Goal: Task Accomplishment & Management: Manage account settings

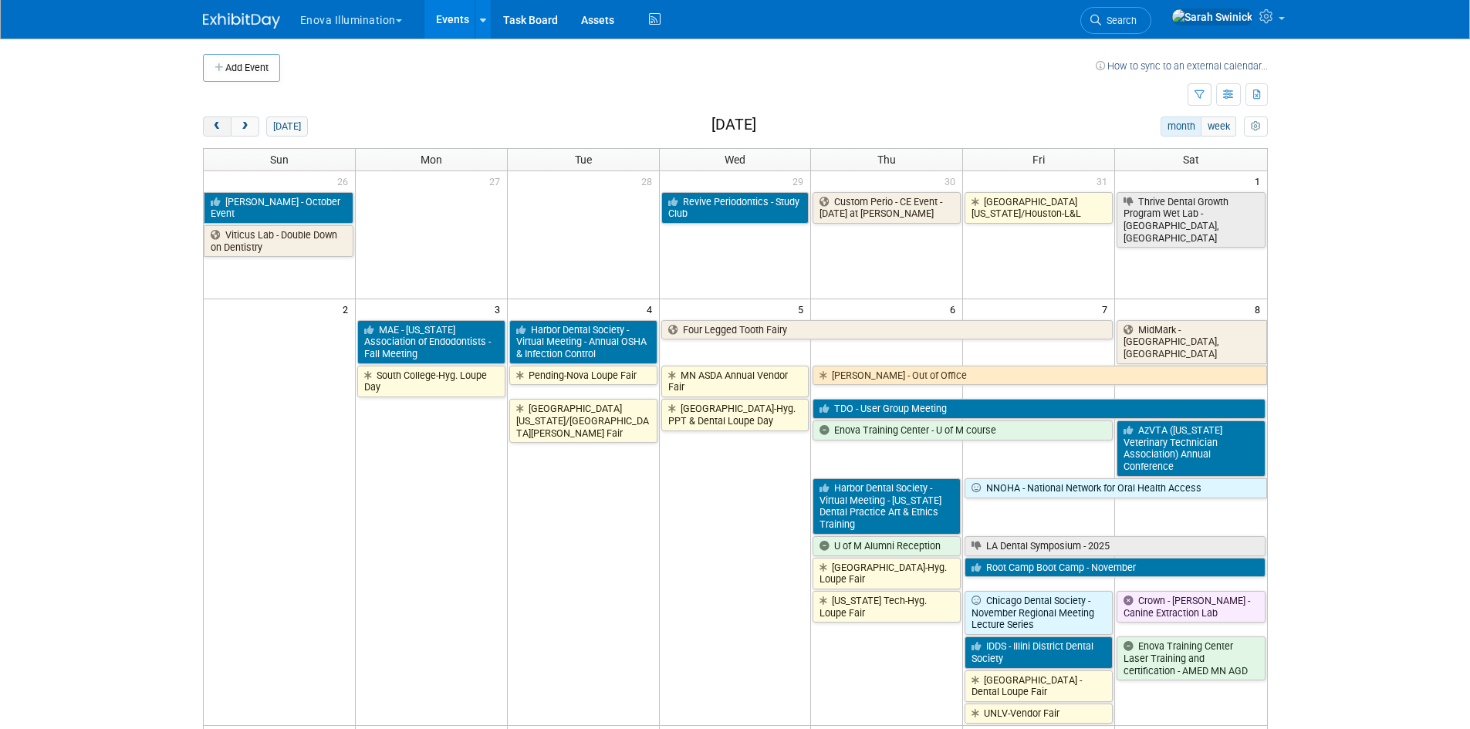
drag, startPoint x: 227, startPoint y: 127, endPoint x: 235, endPoint y: 140, distance: 15.9
click at [227, 127] on button "prev" at bounding box center [217, 127] width 29 height 20
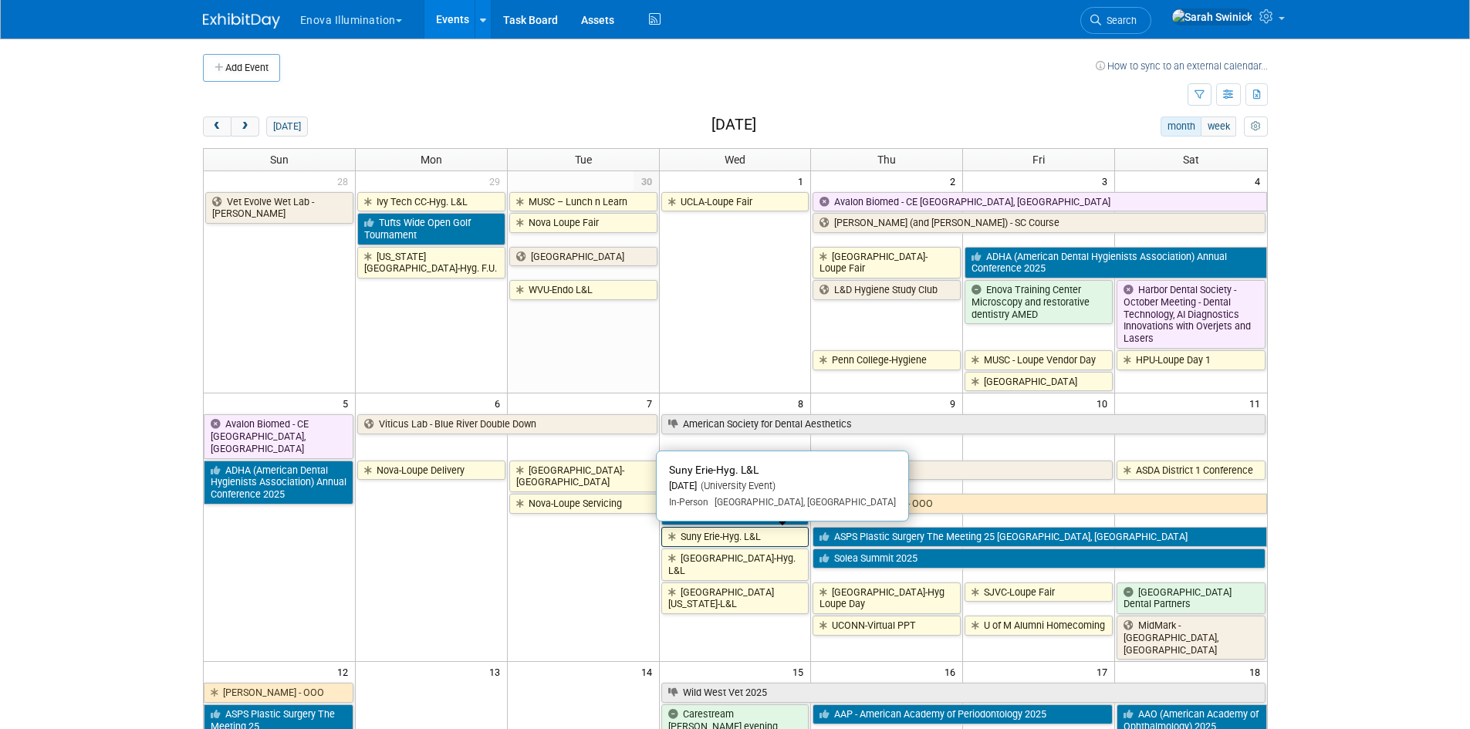
click at [730, 536] on link "Suny Erie-Hyg. L&L" at bounding box center [735, 537] width 148 height 20
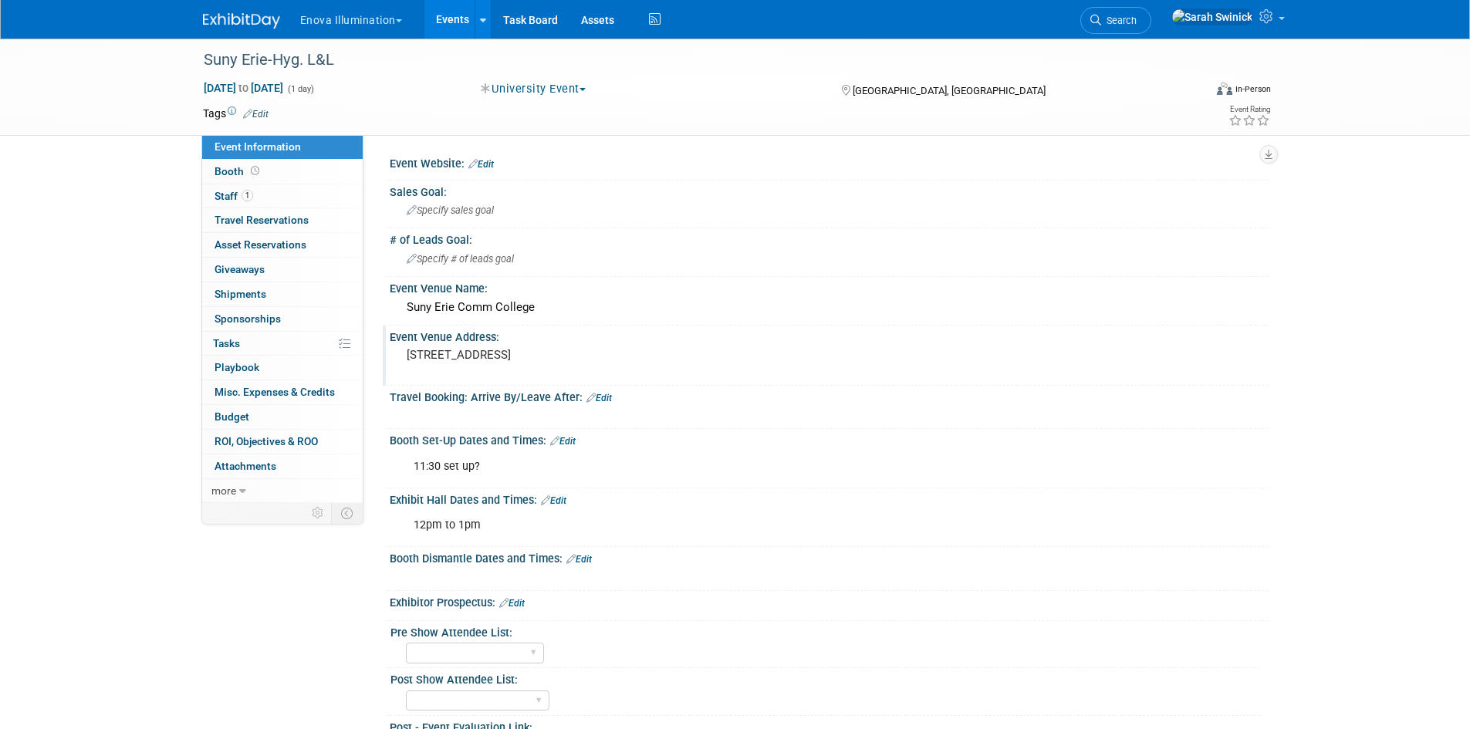
click at [505, 362] on pre "[STREET_ADDRESS]" at bounding box center [573, 355] width 332 height 14
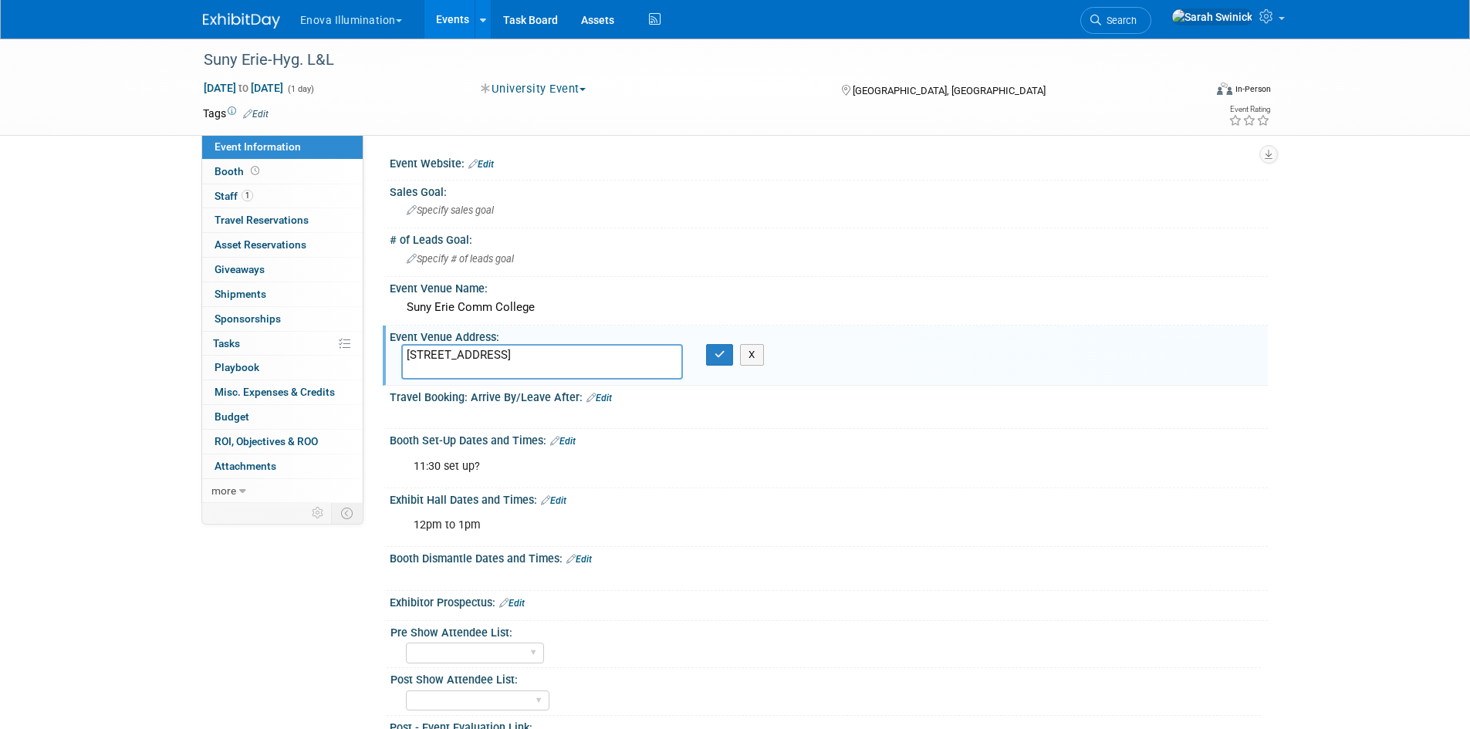
click at [553, 377] on textarea "[STREET_ADDRESS]" at bounding box center [542, 362] width 282 height 36
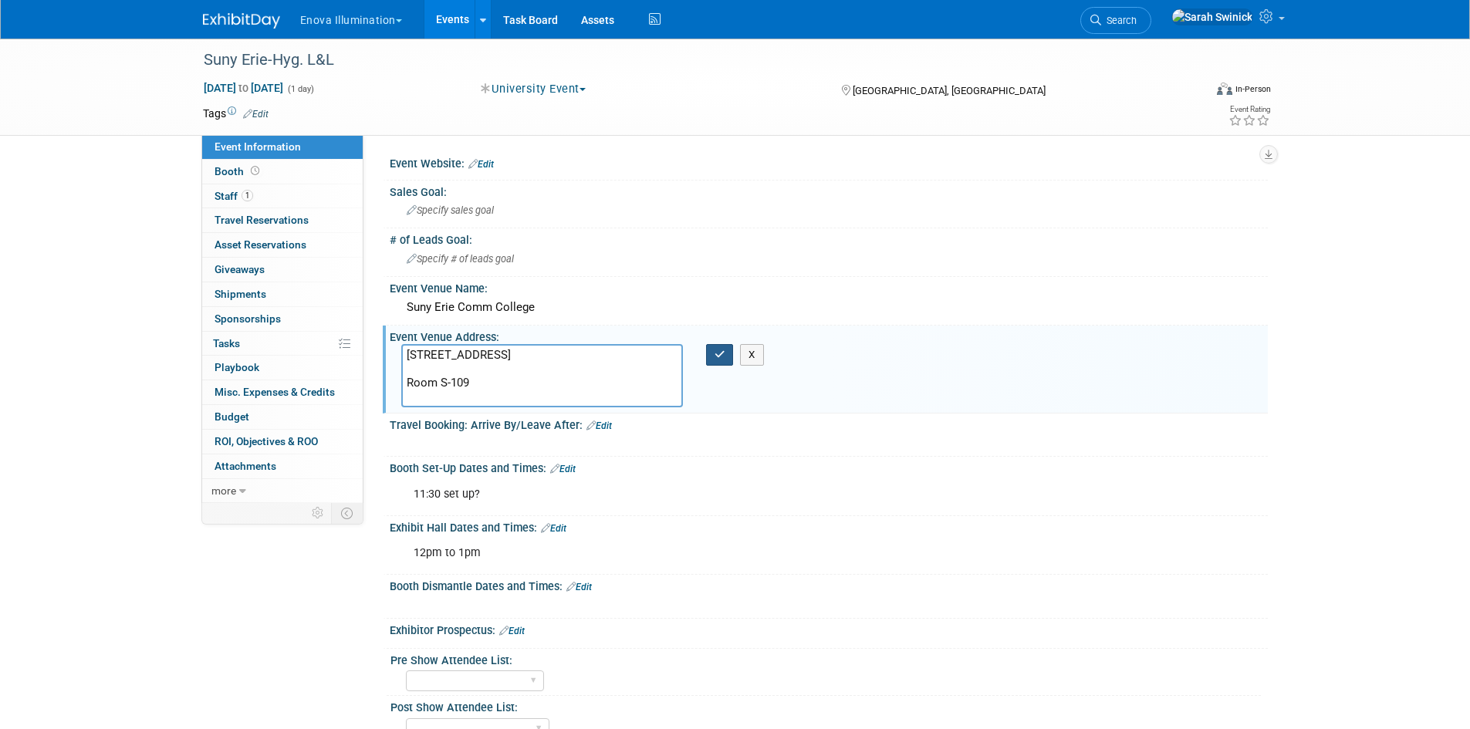
type textarea "[STREET_ADDRESS] Room S-109"
click at [730, 363] on button "button" at bounding box center [720, 355] width 28 height 22
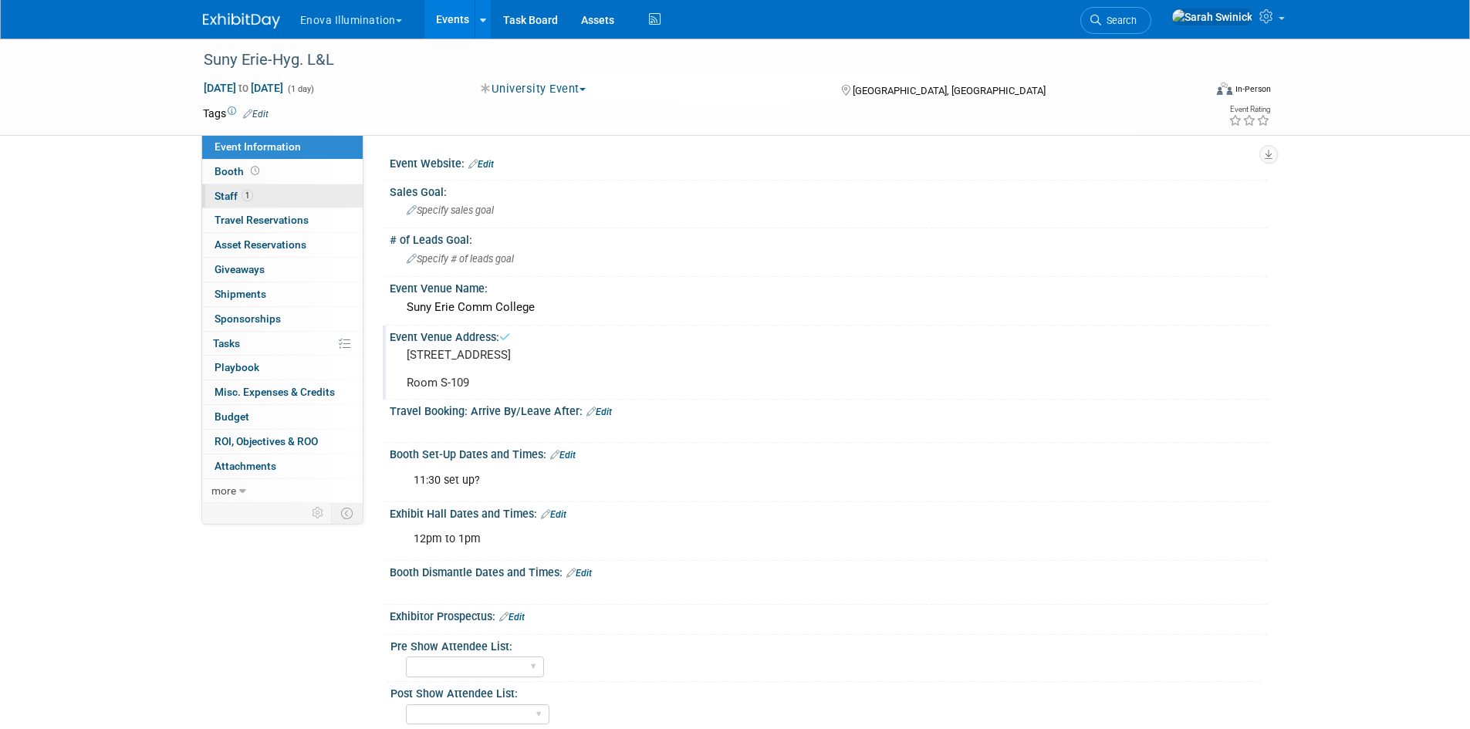
click at [245, 203] on link "1 Staff 1" at bounding box center [282, 196] width 161 height 24
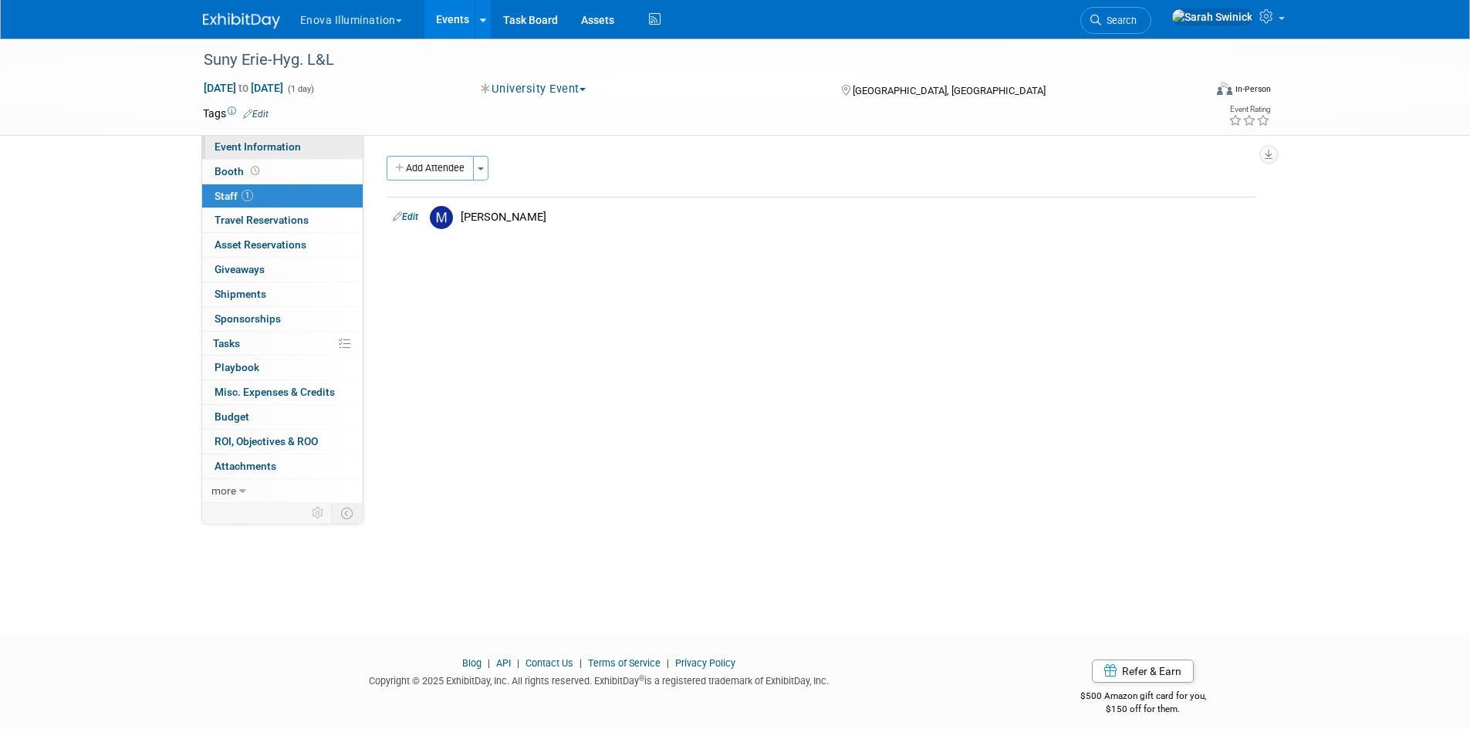
click at [266, 144] on span "Event Information" at bounding box center [258, 146] width 86 height 12
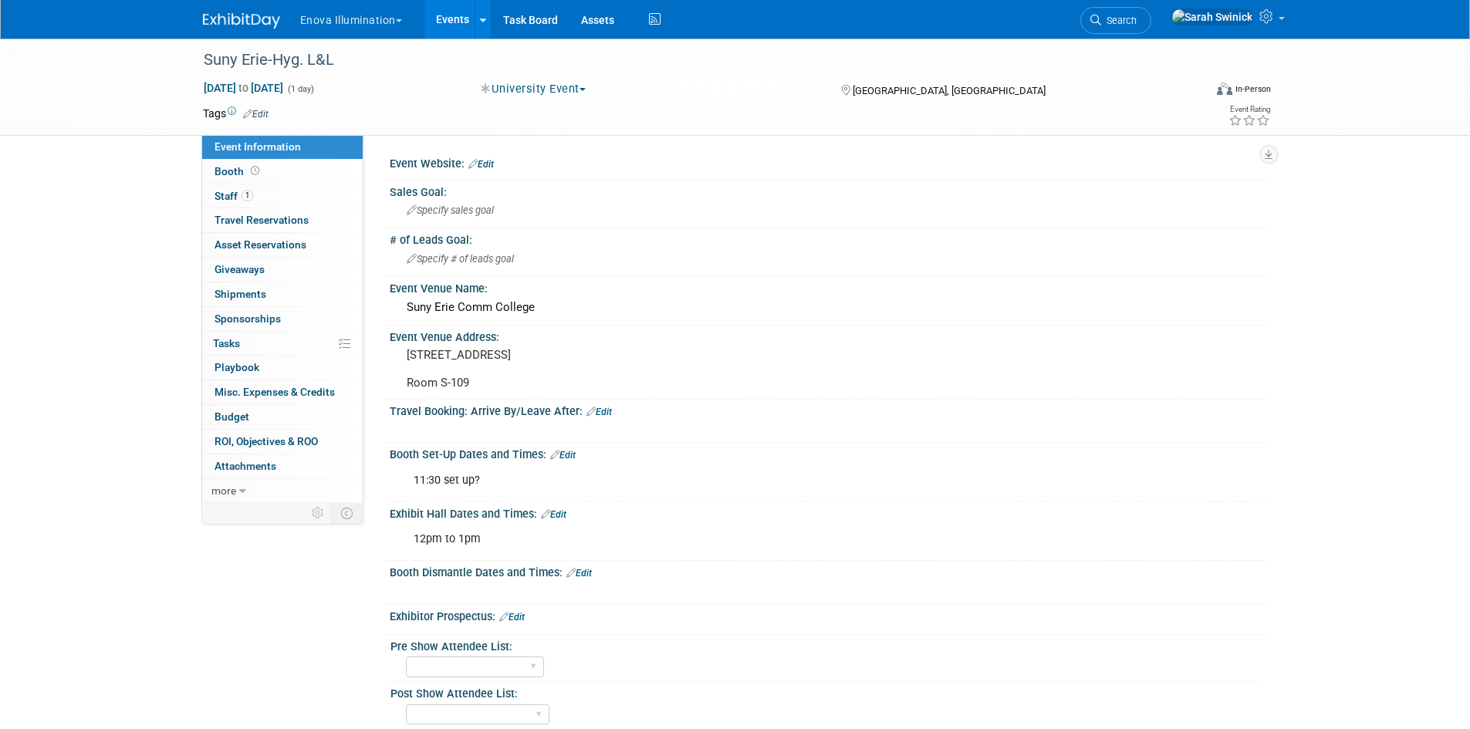
click at [261, 33] on div "Enova Illumination Choose Workspace: [GEOGRAPHIC_DATA] Enova Illumination Enova…" at bounding box center [735, 19] width 1065 height 39
click at [250, 23] on img at bounding box center [241, 20] width 77 height 15
